Goal: Task Accomplishment & Management: Manage account settings

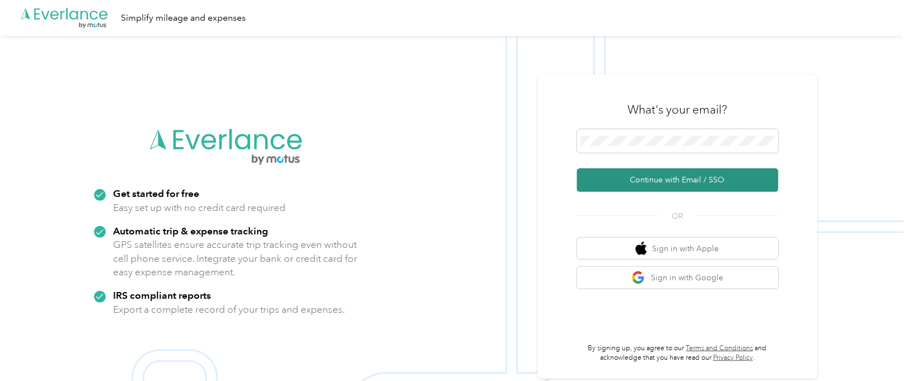
click at [728, 177] on button "Continue with Email / SSO" at bounding box center [678, 181] width 202 height 24
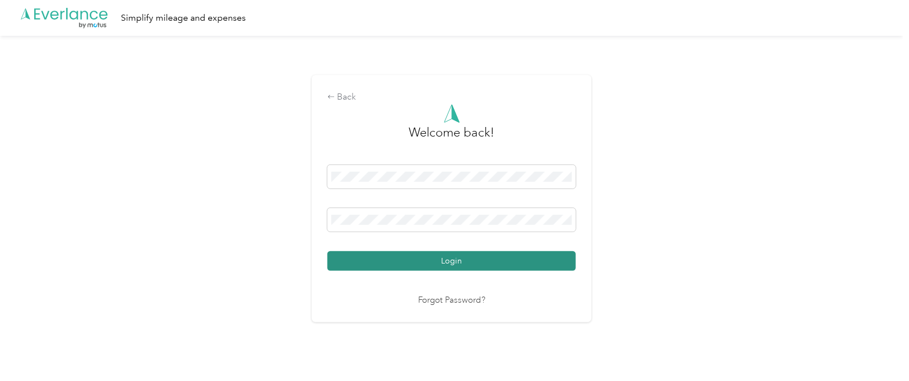
click at [447, 258] on button "Login" at bounding box center [452, 261] width 249 height 20
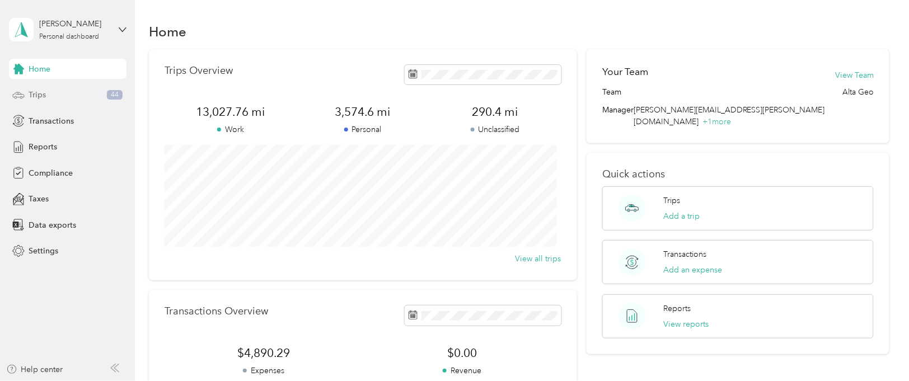
click at [46, 97] on div "Trips 44" at bounding box center [68, 95] width 118 height 20
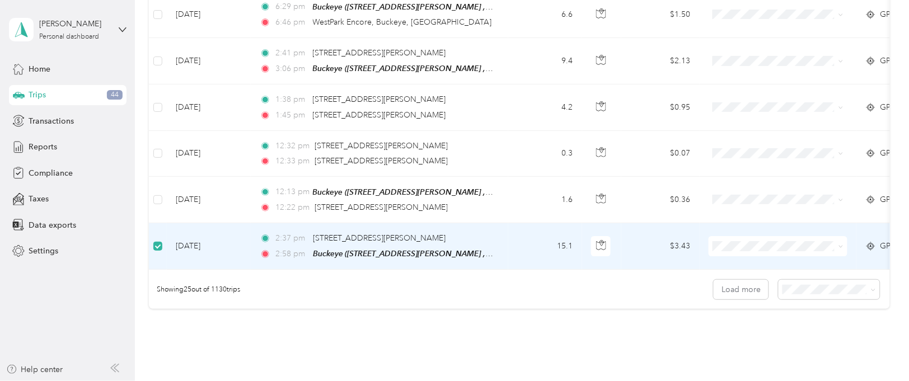
scroll to position [1082, 0]
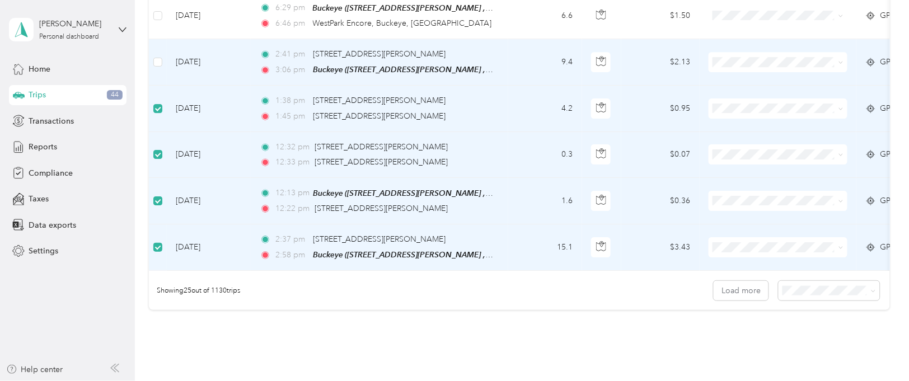
click at [152, 50] on td at bounding box center [158, 62] width 18 height 46
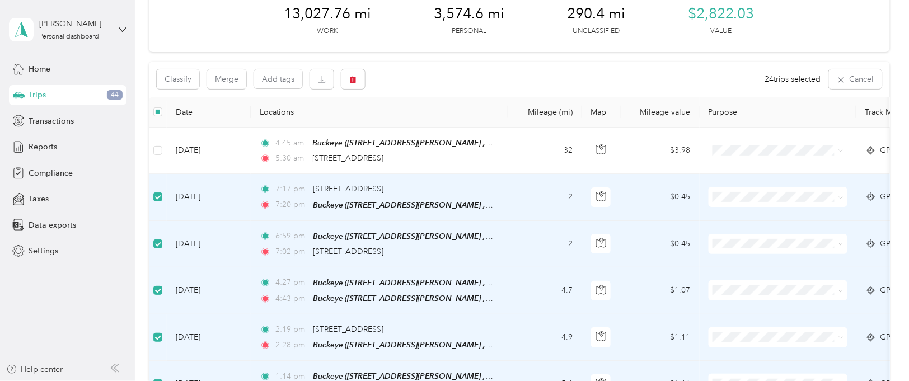
scroll to position [0, 0]
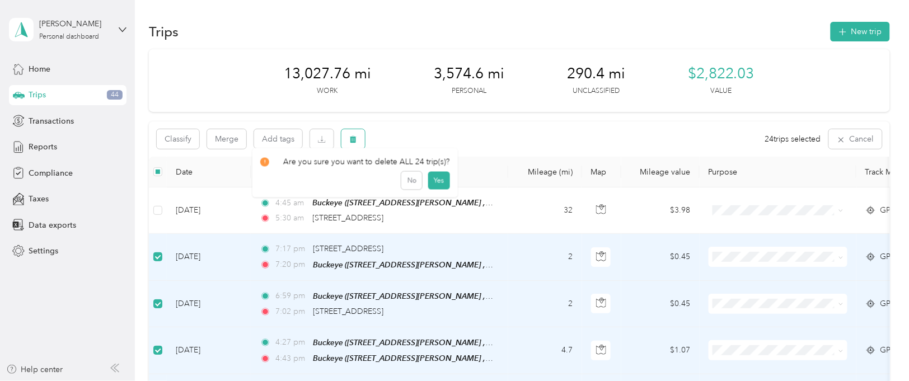
click at [354, 135] on icon "button" at bounding box center [353, 139] width 8 height 8
click at [434, 185] on button "Yes" at bounding box center [439, 186] width 22 height 18
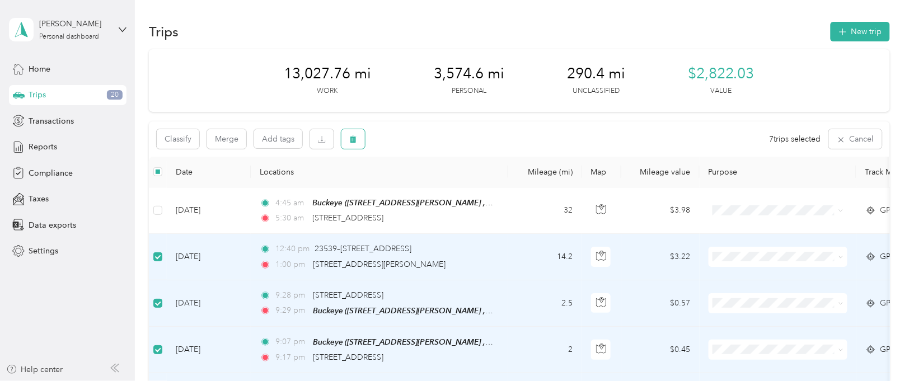
click at [354, 138] on icon "button" at bounding box center [353, 139] width 8 height 8
click at [429, 181] on button "Yes" at bounding box center [437, 186] width 22 height 18
